Goal: Information Seeking & Learning: Learn about a topic

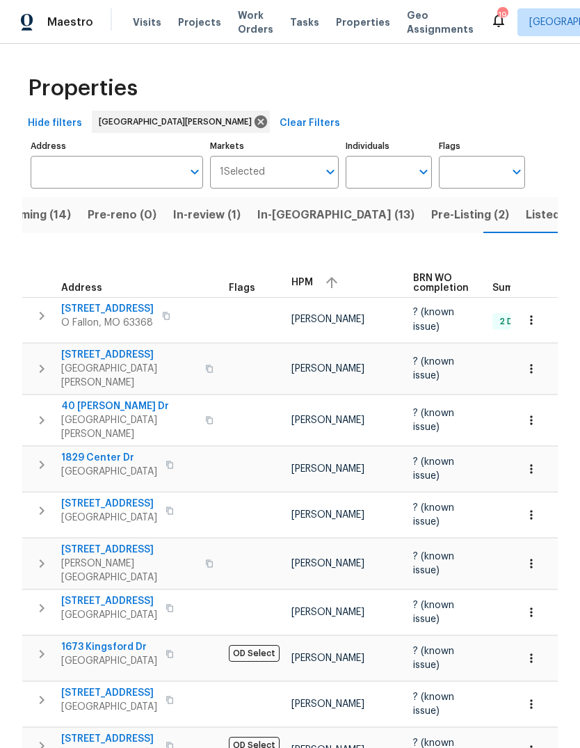
click at [431, 223] on span "Pre-Listing (2)" at bounding box center [470, 214] width 78 height 19
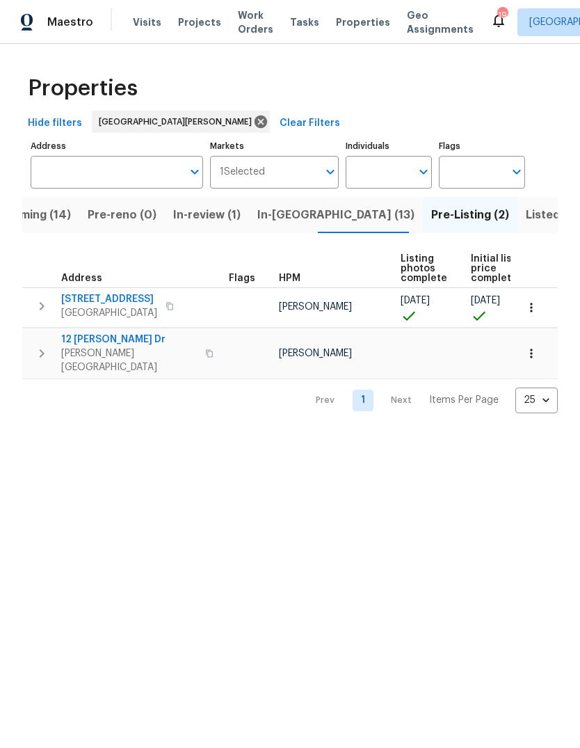
click at [344, 28] on span "Properties" at bounding box center [363, 22] width 54 height 14
click at [348, 27] on span "Properties" at bounding box center [363, 22] width 54 height 14
click at [351, 29] on span "Properties" at bounding box center [363, 22] width 54 height 14
click at [58, 224] on span "Upcoming (14)" at bounding box center [30, 214] width 81 height 19
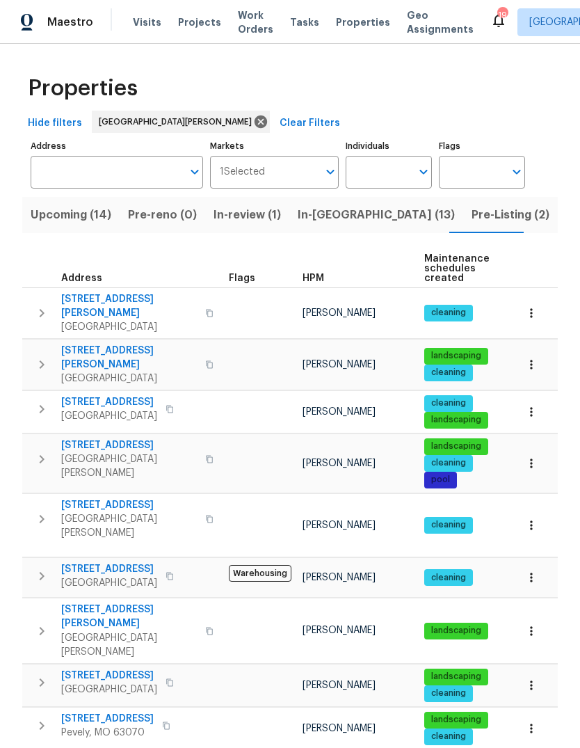
click at [320, 282] on span "HPM" at bounding box center [314, 278] width 22 height 10
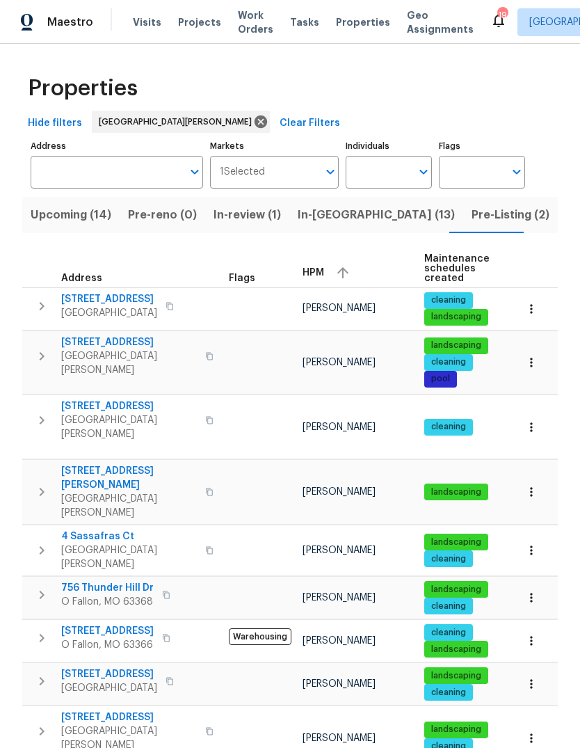
click at [332, 274] on button "button" at bounding box center [342, 272] width 21 height 21
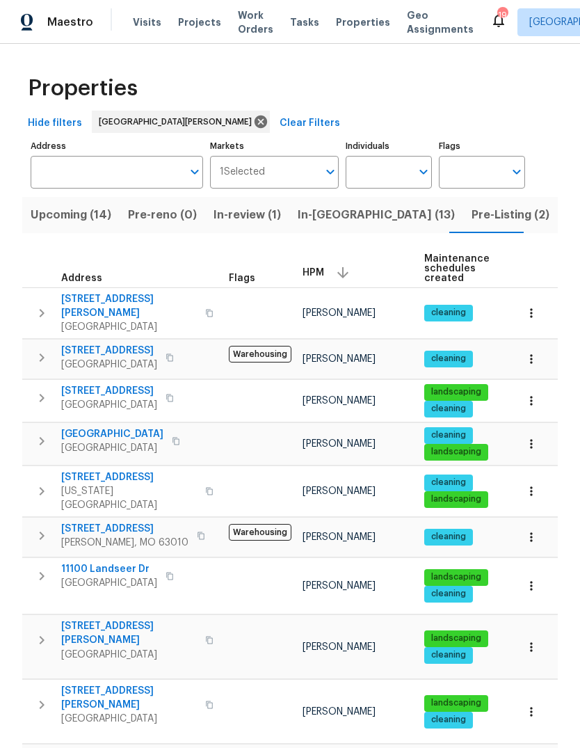
scroll to position [11, 0]
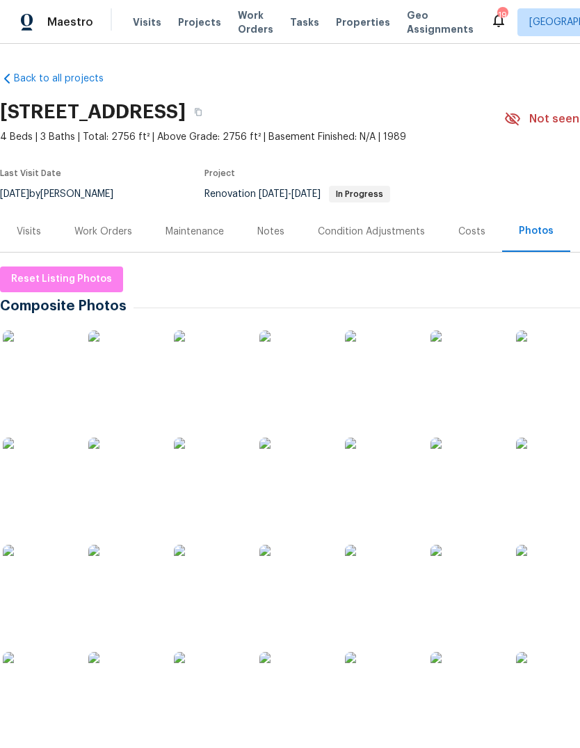
click at [47, 375] on img at bounding box center [38, 365] width 70 height 70
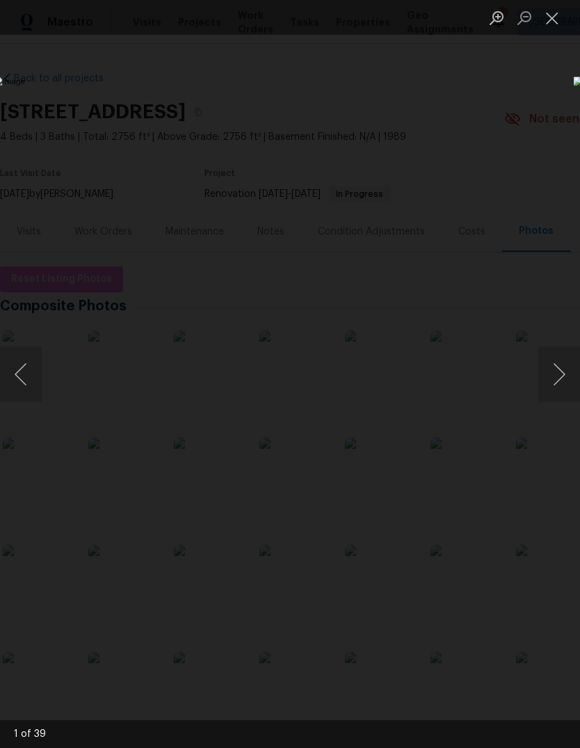
click at [556, 376] on button "Next image" at bounding box center [559, 374] width 42 height 56
click at [558, 374] on button "Next image" at bounding box center [559, 374] width 42 height 56
click at [556, 375] on button "Next image" at bounding box center [559, 374] width 42 height 56
click at [548, 375] on button "Next image" at bounding box center [559, 374] width 42 height 56
click at [553, 371] on button "Next image" at bounding box center [559, 374] width 42 height 56
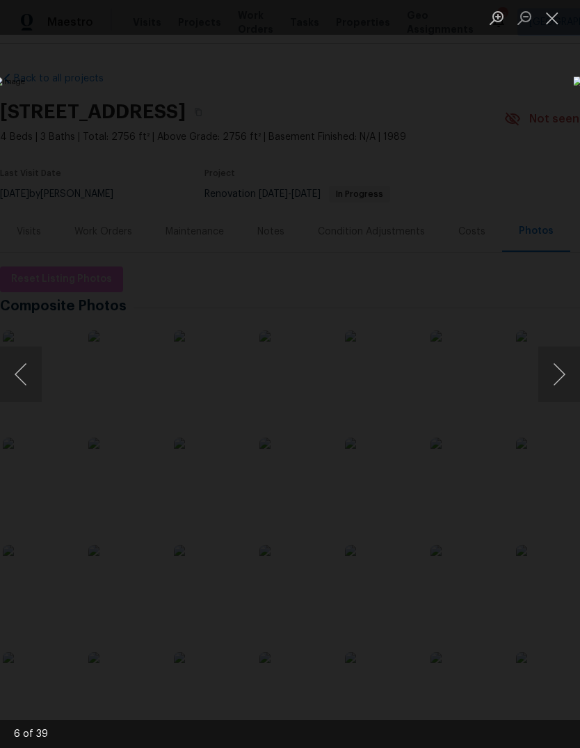
click at [554, 370] on button "Next image" at bounding box center [559, 374] width 42 height 56
click at [558, 369] on button "Next image" at bounding box center [559, 374] width 42 height 56
click at [554, 369] on button "Next image" at bounding box center [559, 374] width 42 height 56
click at [556, 367] on button "Next image" at bounding box center [559, 374] width 42 height 56
click at [556, 369] on button "Next image" at bounding box center [559, 374] width 42 height 56
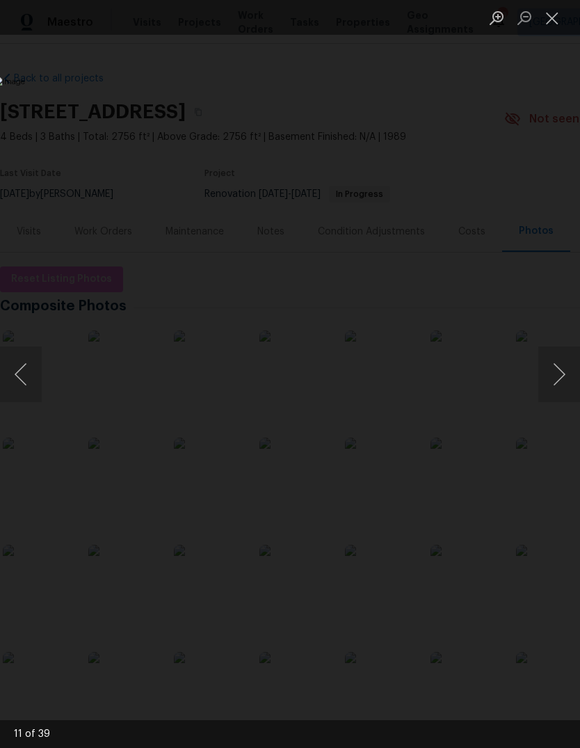
click at [558, 369] on button "Next image" at bounding box center [559, 374] width 42 height 56
click at [558, 367] on button "Next image" at bounding box center [559, 374] width 42 height 56
click at [558, 374] on button "Next image" at bounding box center [559, 374] width 42 height 56
click at [558, 377] on button "Next image" at bounding box center [559, 374] width 42 height 56
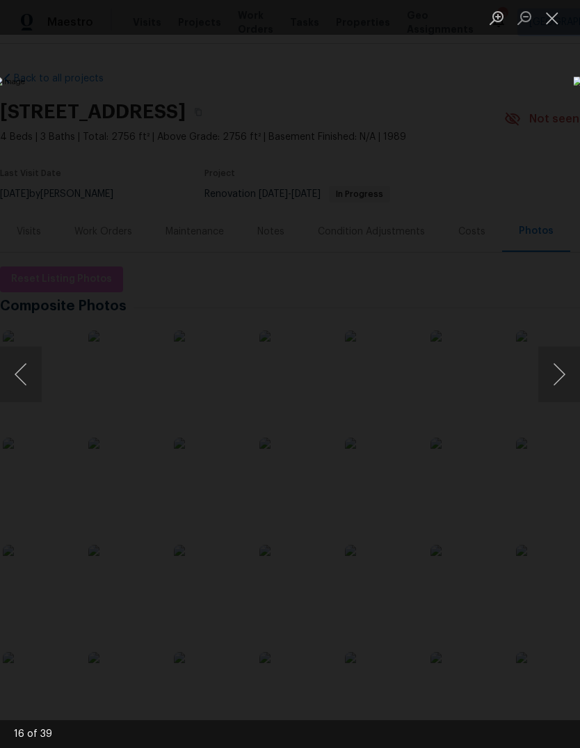
click at [557, 378] on button "Next image" at bounding box center [559, 374] width 42 height 56
click at [556, 376] on button "Next image" at bounding box center [559, 374] width 42 height 56
click at [560, 376] on button "Next image" at bounding box center [559, 374] width 42 height 56
click at [553, 382] on button "Next image" at bounding box center [559, 374] width 42 height 56
click at [555, 380] on button "Next image" at bounding box center [559, 374] width 42 height 56
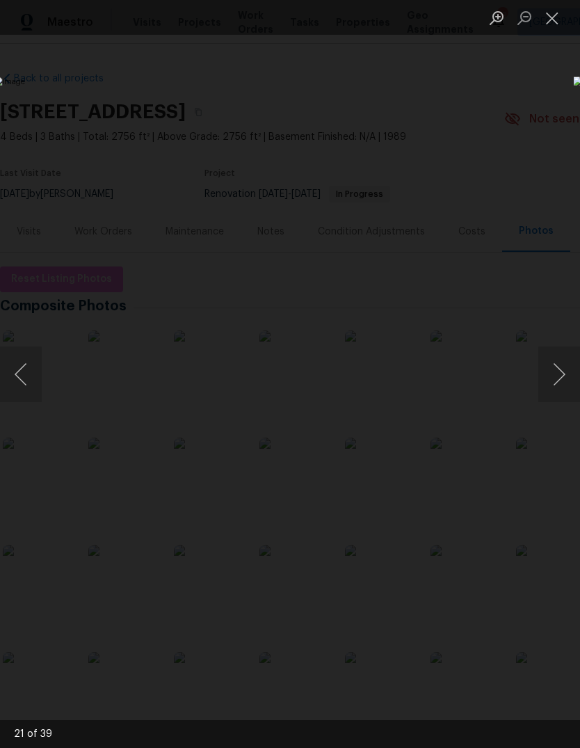
click at [558, 377] on button "Next image" at bounding box center [559, 374] width 42 height 56
click at [554, 380] on button "Next image" at bounding box center [559, 374] width 42 height 56
click at [549, 17] on button "Close lightbox" at bounding box center [552, 18] width 28 height 24
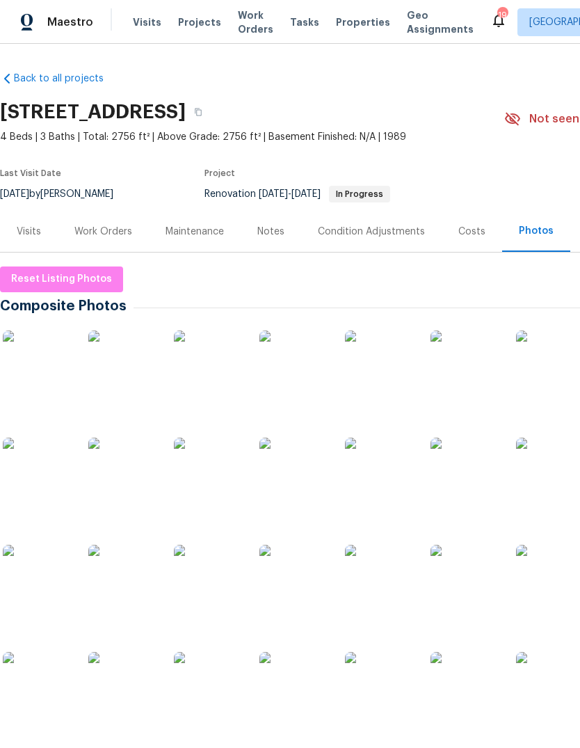
click at [351, 26] on span "Properties" at bounding box center [363, 22] width 54 height 14
